Goal: Information Seeking & Learning: Learn about a topic

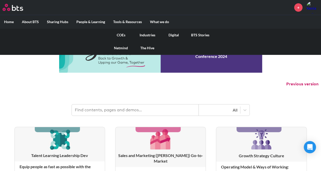
click at [145, 48] on link "The Hive" at bounding box center [147, 47] width 26 height 13
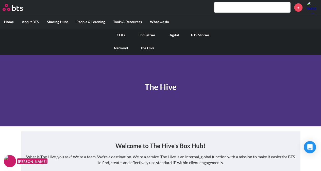
click at [120, 35] on link "COEs" at bounding box center [121, 34] width 26 height 13
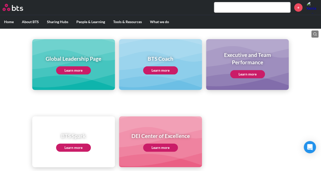
scroll to position [60, 0]
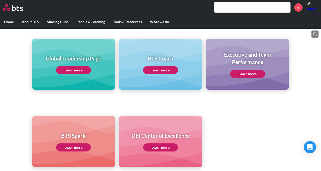
click at [71, 68] on link "Learn more" at bounding box center [73, 70] width 35 height 8
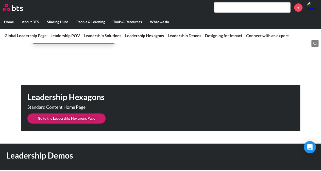
scroll to position [1262, 0]
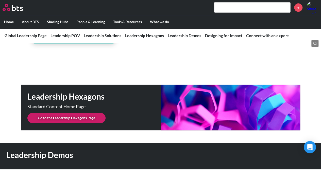
click at [60, 113] on link "Go to the Leadership Hexagons Page" at bounding box center [66, 118] width 78 height 10
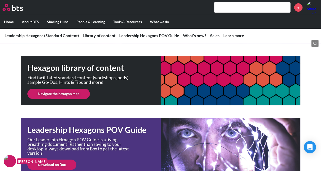
scroll to position [82, 0]
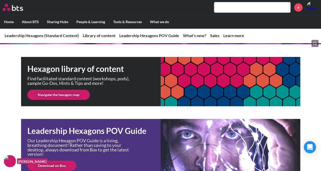
click at [57, 93] on link "Navigate the hexagon map" at bounding box center [58, 95] width 62 height 10
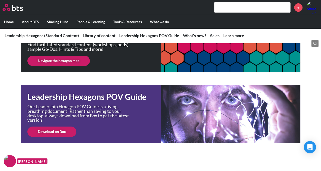
scroll to position [117, 0]
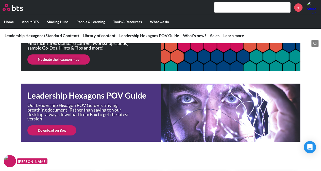
click at [50, 130] on link "Download on Box" at bounding box center [51, 130] width 49 height 10
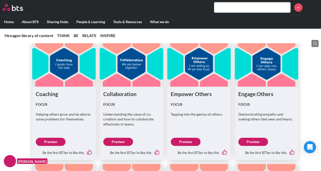
scroll to position [1142, 0]
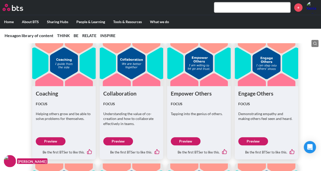
click at [50, 140] on link "Preview" at bounding box center [51, 141] width 30 height 8
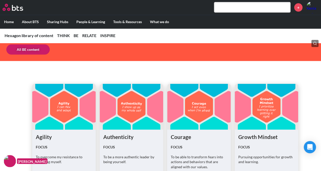
scroll to position [768, 0]
